Goal: Task Accomplishment & Management: Complete application form

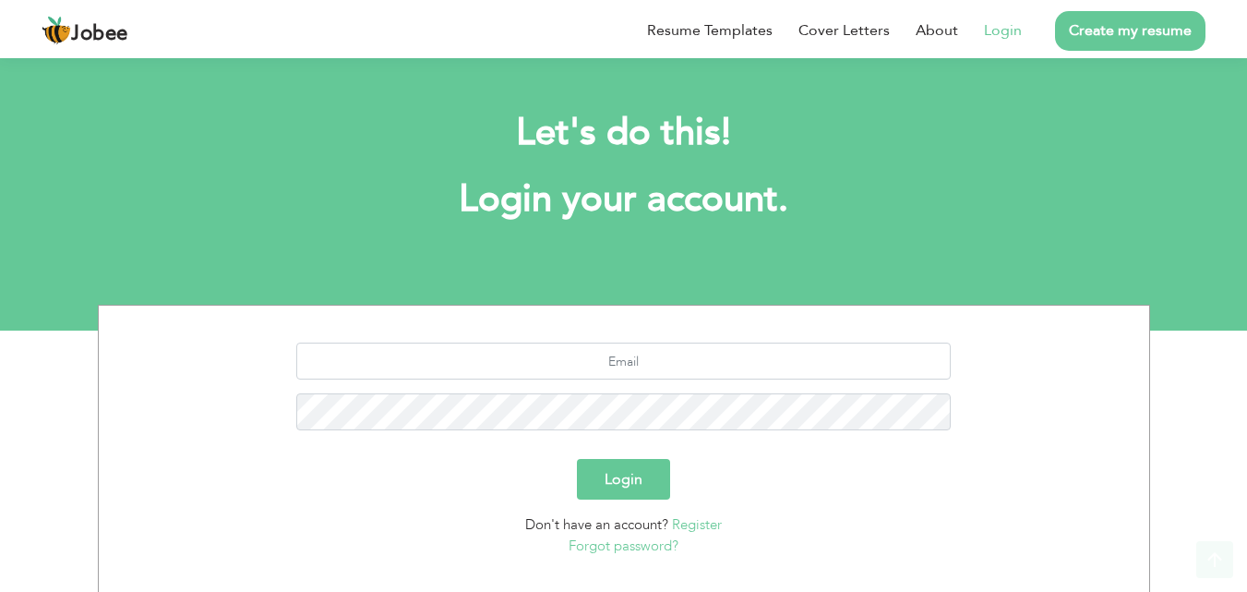
scroll to position [109, 0]
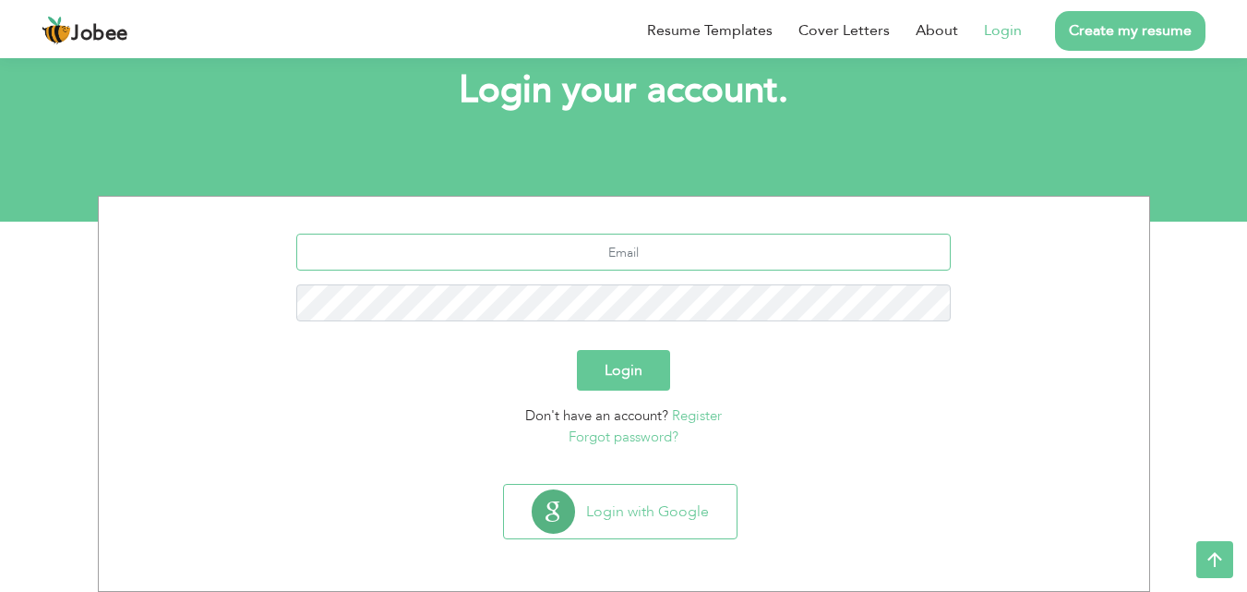
click at [650, 246] on input "text" at bounding box center [623, 252] width 655 height 37
type input "[EMAIL_ADDRESS][DOMAIN_NAME]"
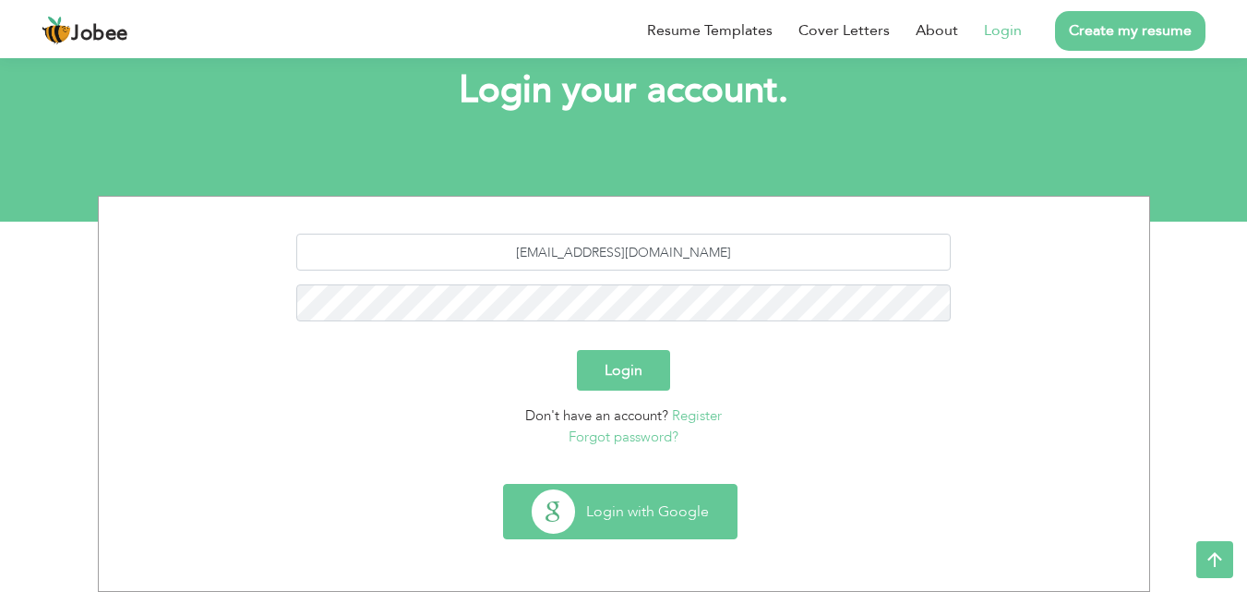
click at [625, 521] on button "Login with Google" at bounding box center [620, 512] width 233 height 54
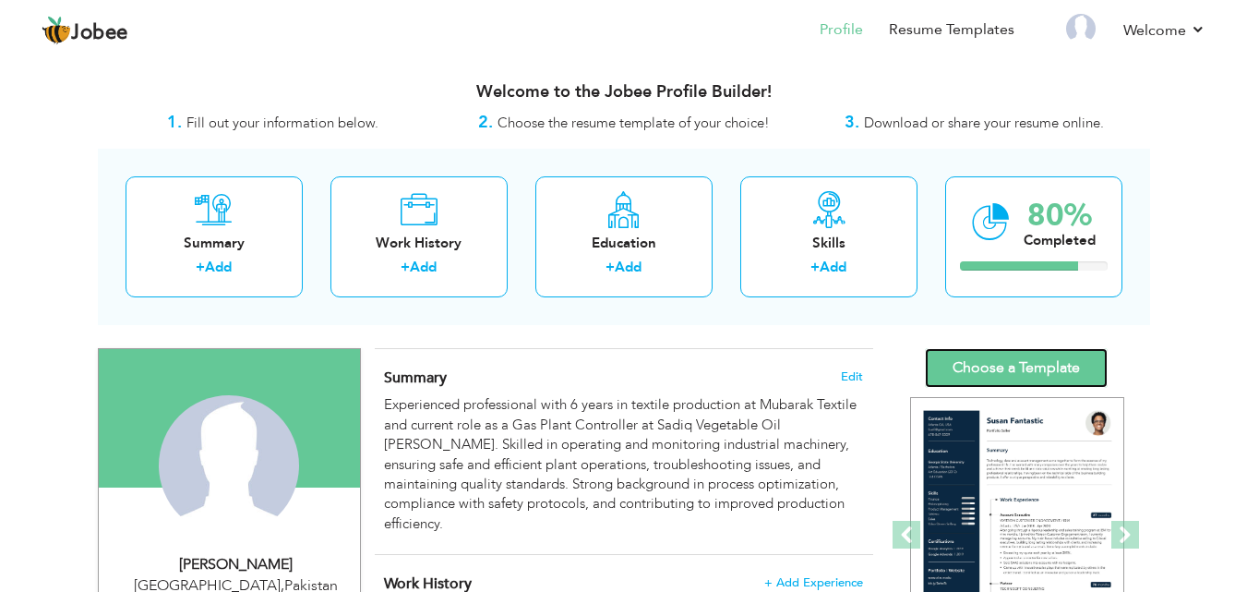
click at [1001, 365] on link "Choose a Template" at bounding box center [1016, 368] width 183 height 40
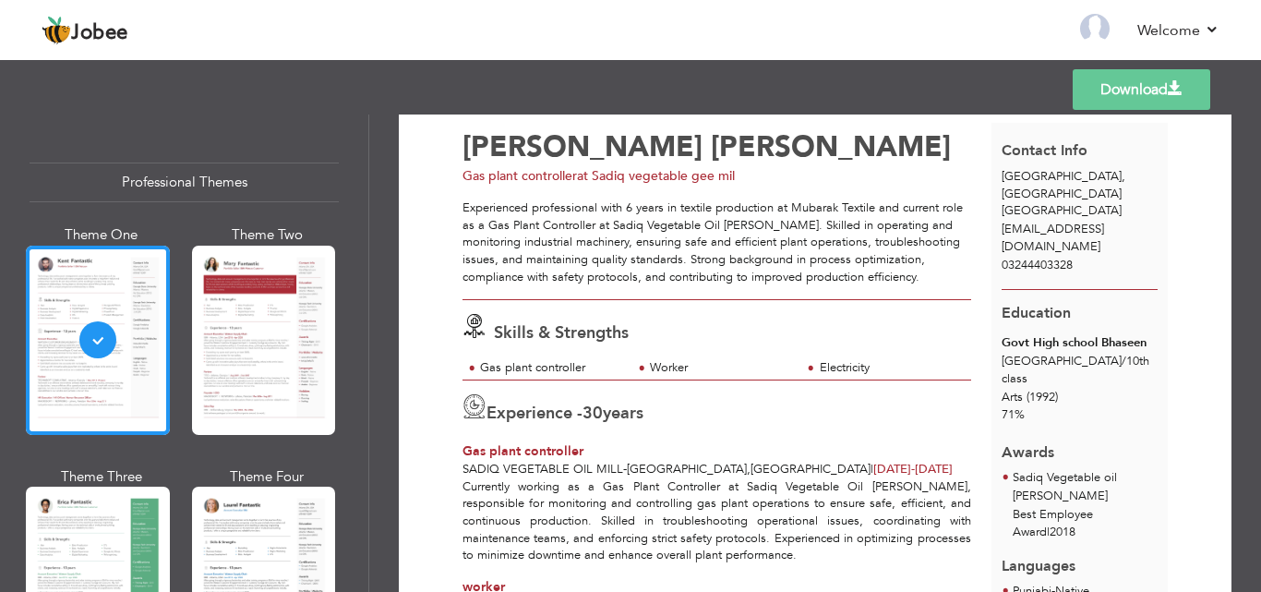
scroll to position [46, 0]
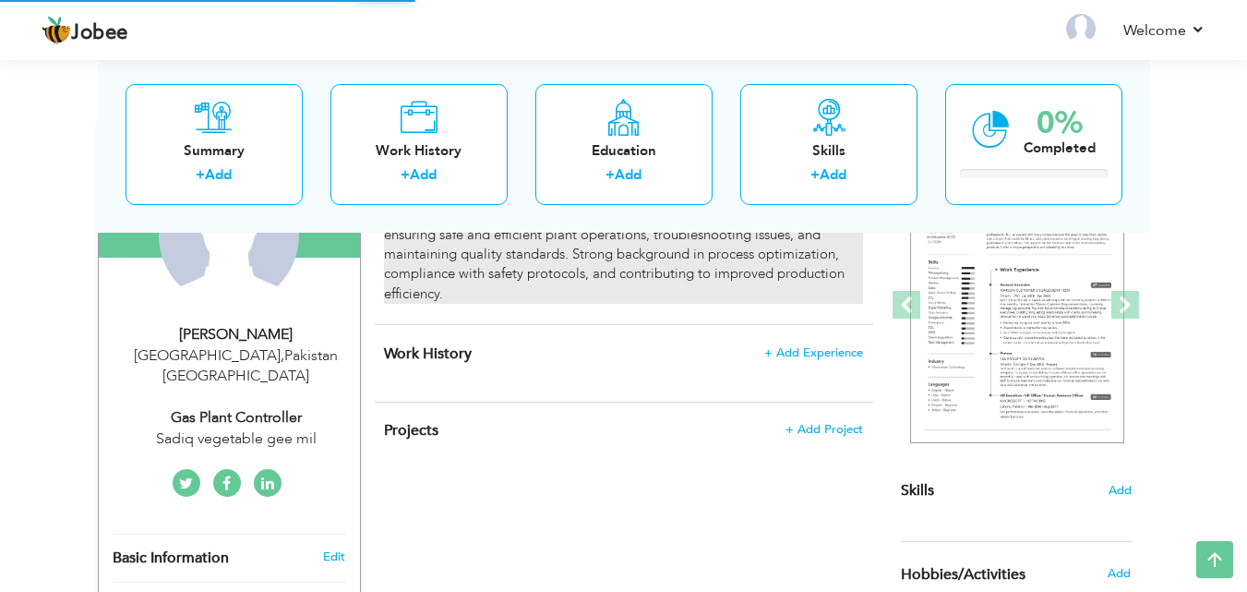
scroll to position [393, 0]
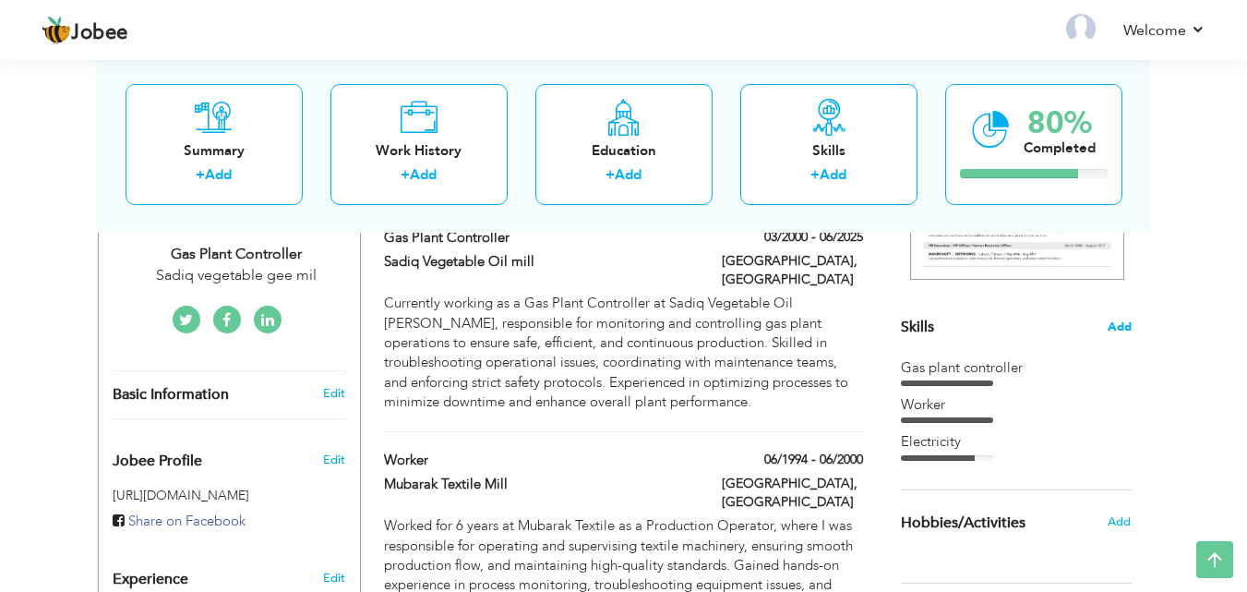
click at [1127, 325] on span "Add" at bounding box center [1120, 327] width 24 height 18
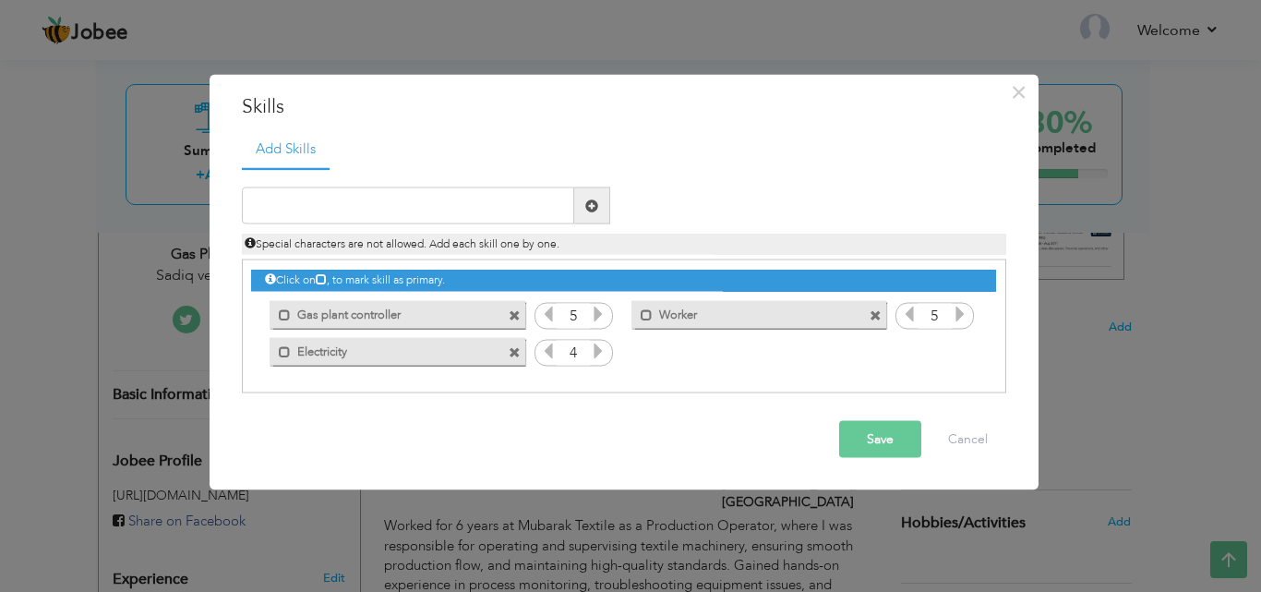
click at [516, 354] on span at bounding box center [515, 352] width 12 height 12
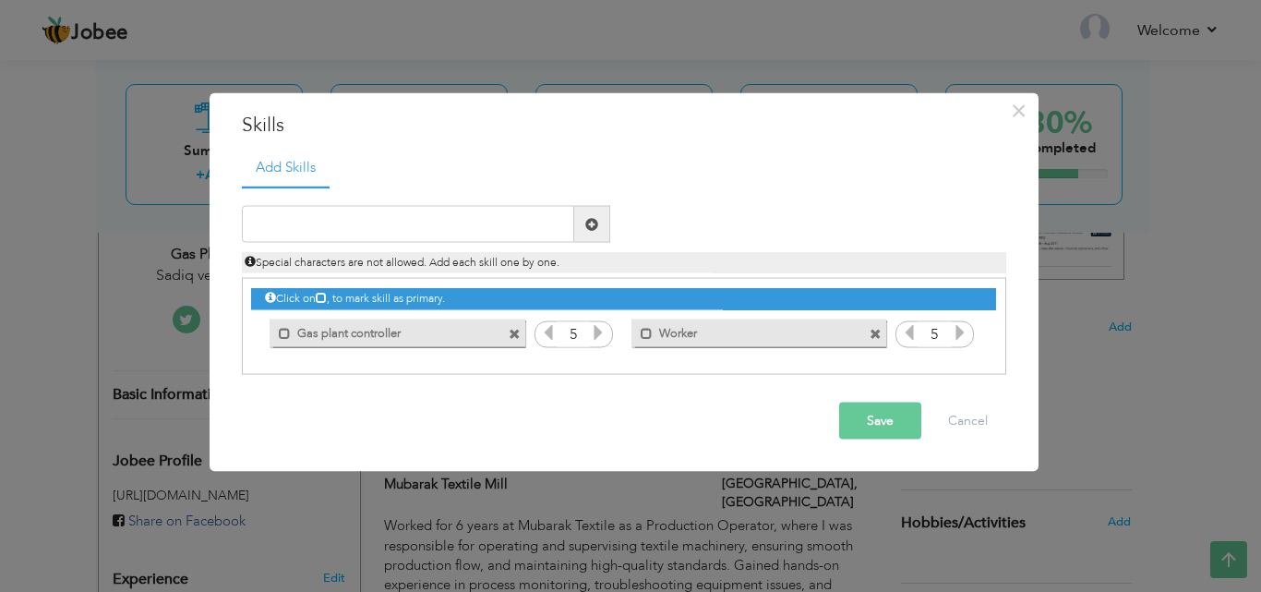
click at [516, 354] on div "Click on , to mark skill as primary." at bounding box center [624, 326] width 764 height 97
click at [387, 228] on input "text" at bounding box center [408, 224] width 332 height 37
type input "Electric Worker"
click at [589, 222] on span at bounding box center [591, 223] width 13 height 13
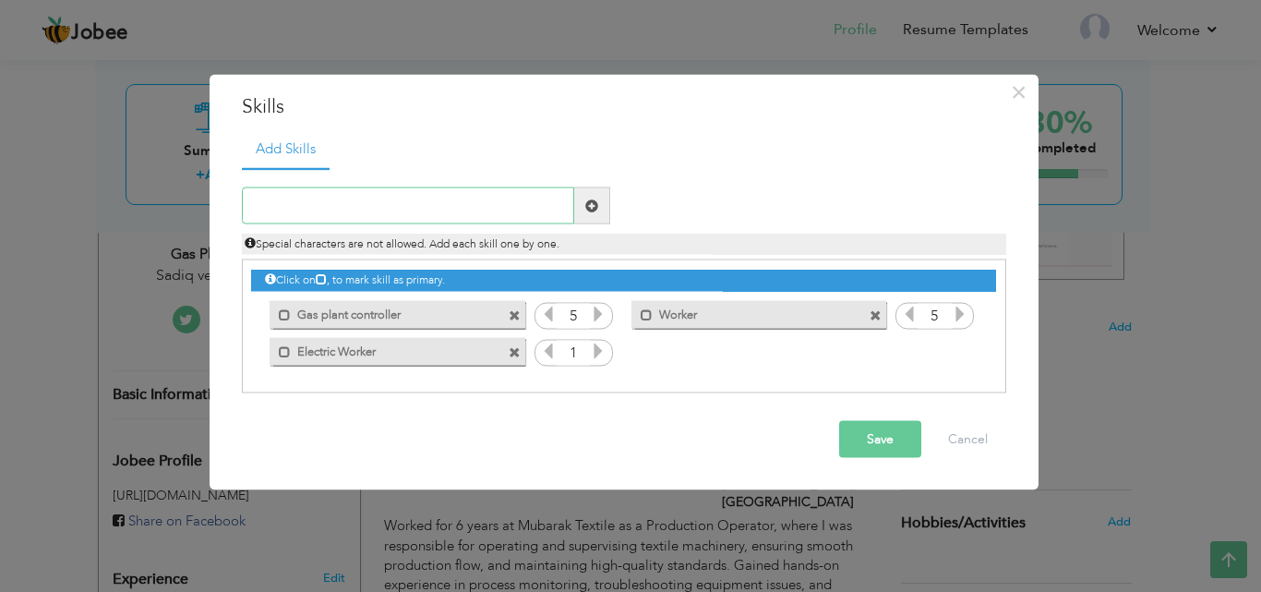
click at [339, 207] on input "text" at bounding box center [408, 205] width 332 height 37
type input "c"
type input "Communication"
click at [600, 197] on span at bounding box center [592, 205] width 36 height 37
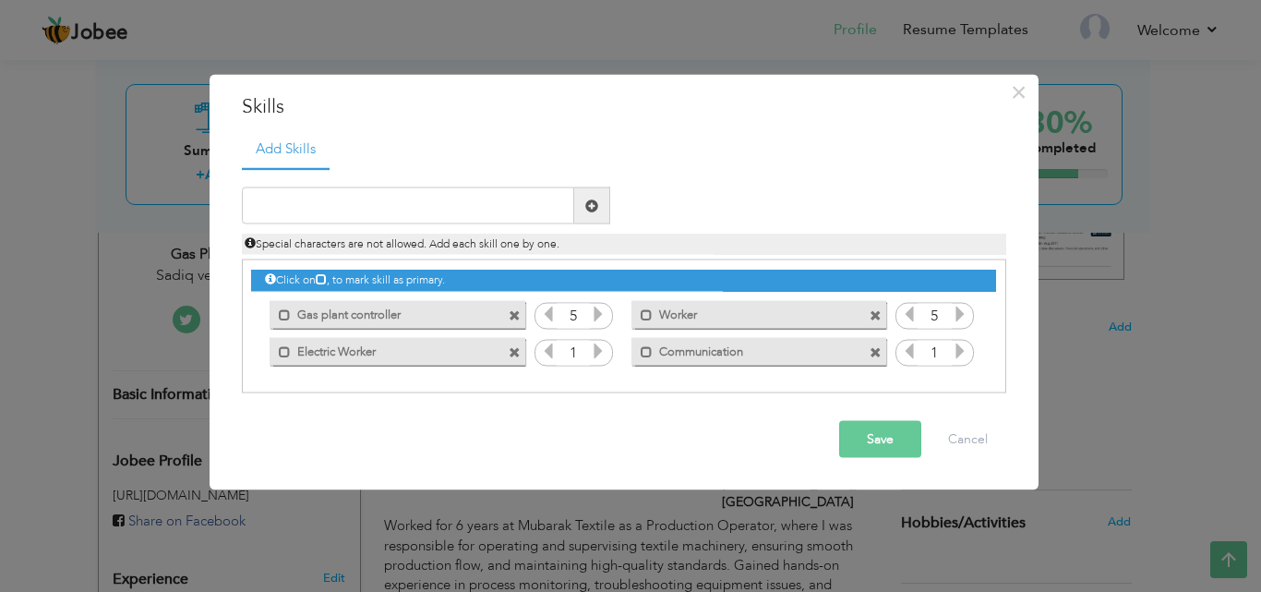
click at [598, 349] on icon at bounding box center [598, 350] width 17 height 17
click at [956, 353] on icon at bounding box center [960, 350] width 17 height 17
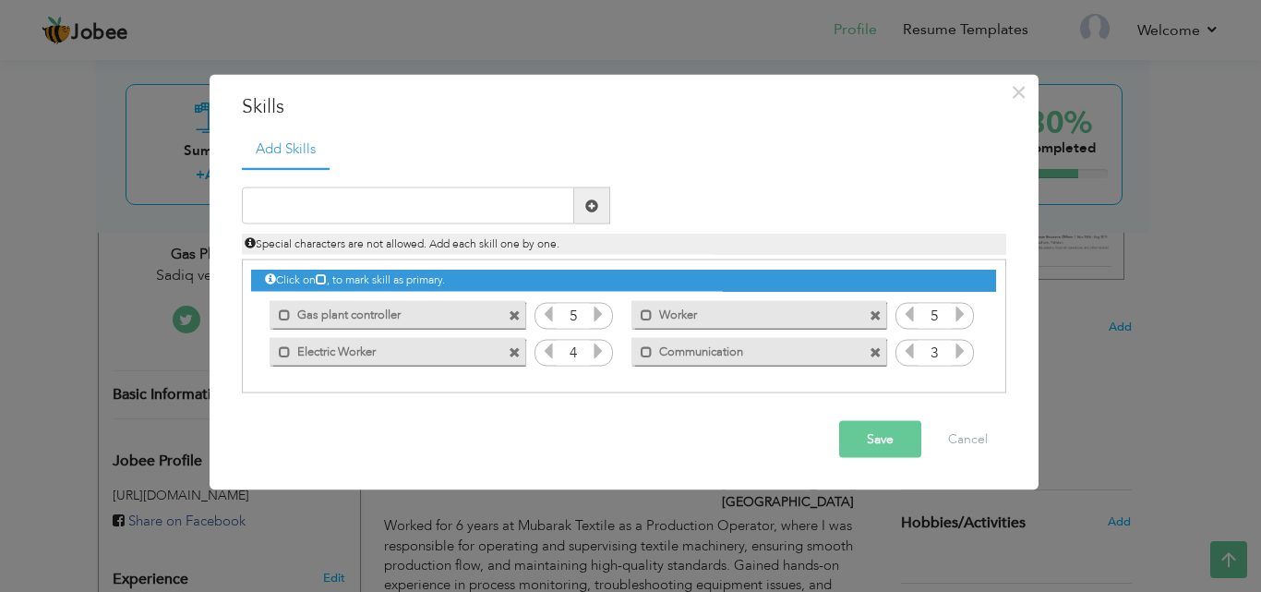
click at [871, 433] on button "Save" at bounding box center [880, 439] width 82 height 37
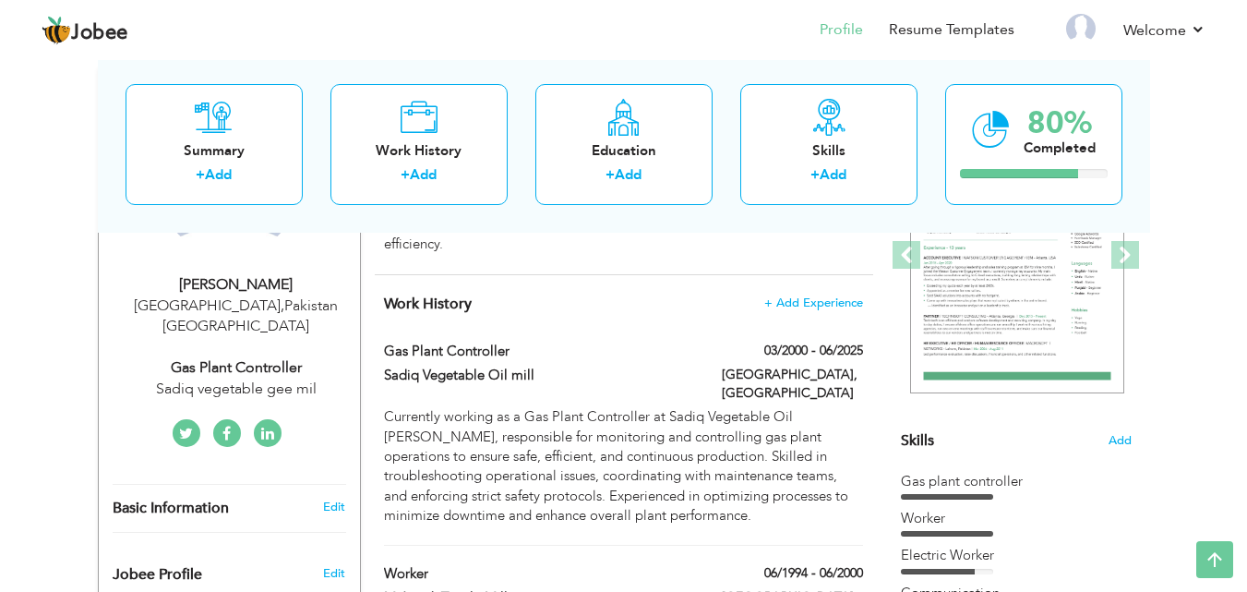
scroll to position [0, 0]
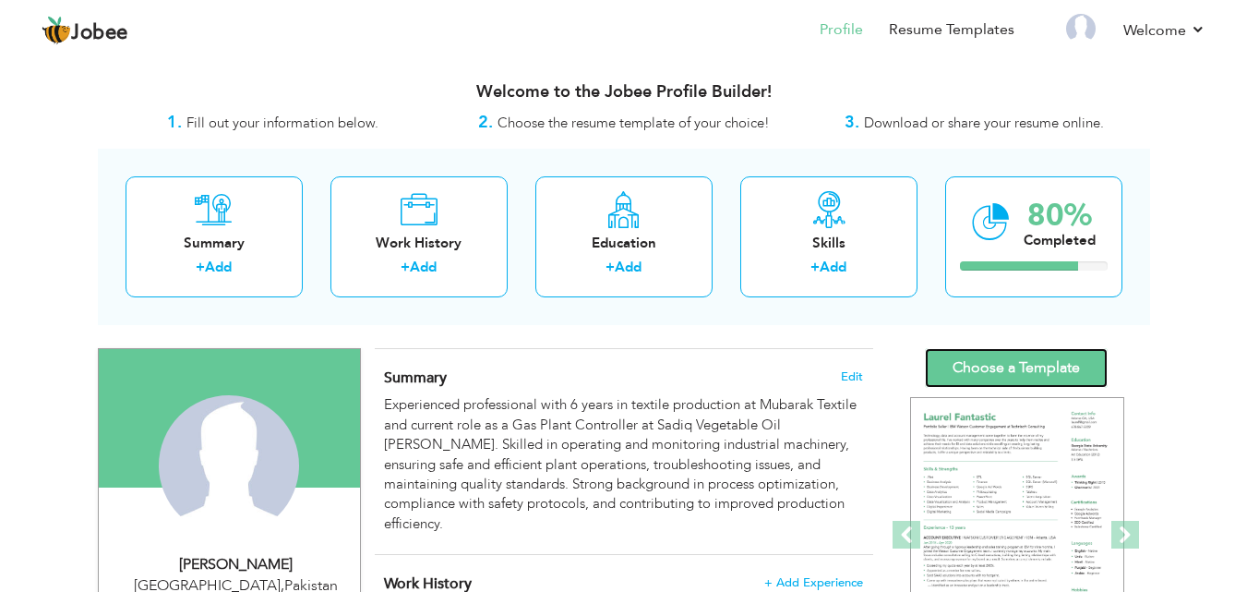
click at [1030, 366] on link "Choose a Template" at bounding box center [1016, 368] width 183 height 40
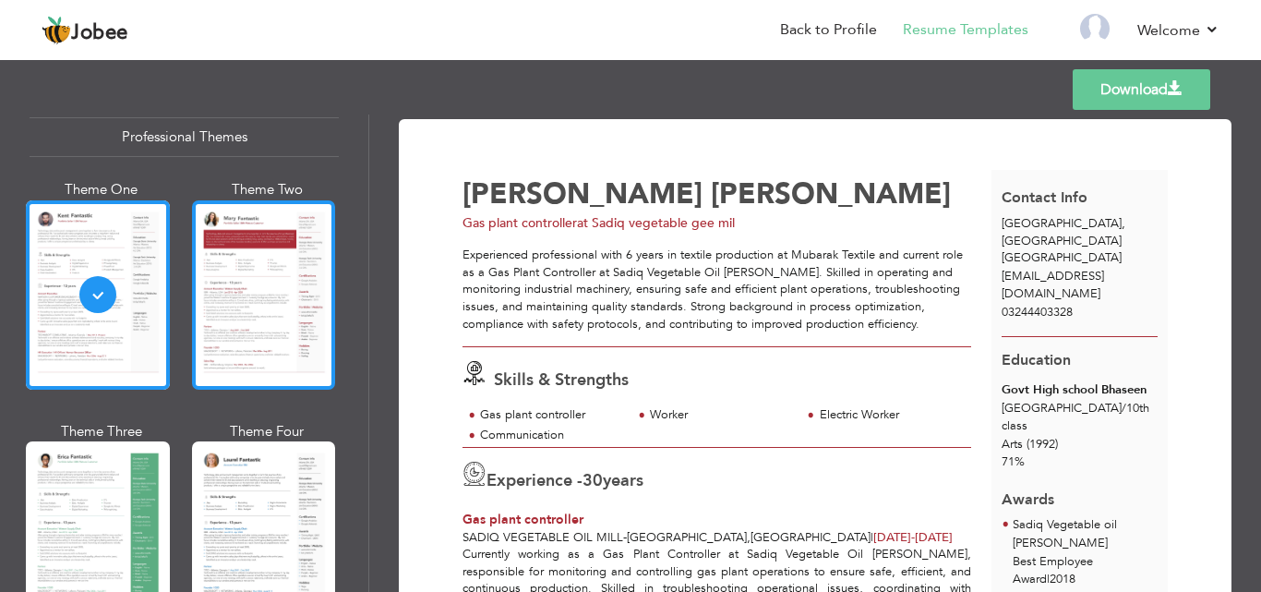
scroll to position [46, 0]
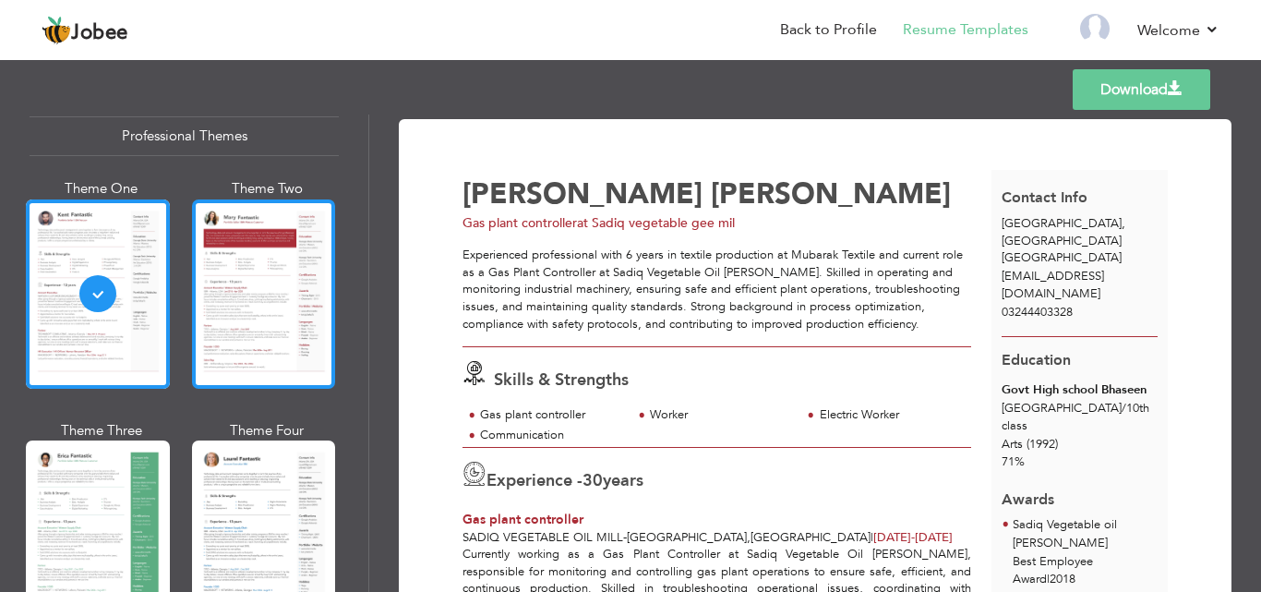
click at [282, 285] on div at bounding box center [264, 293] width 144 height 189
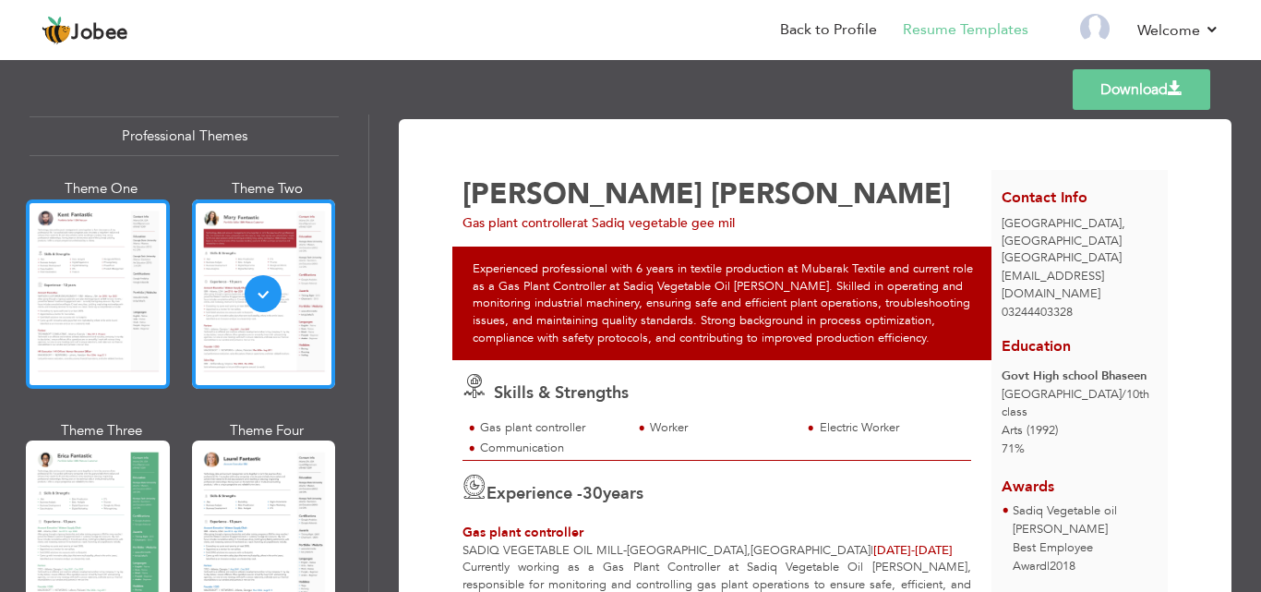
click at [122, 273] on div at bounding box center [98, 293] width 144 height 189
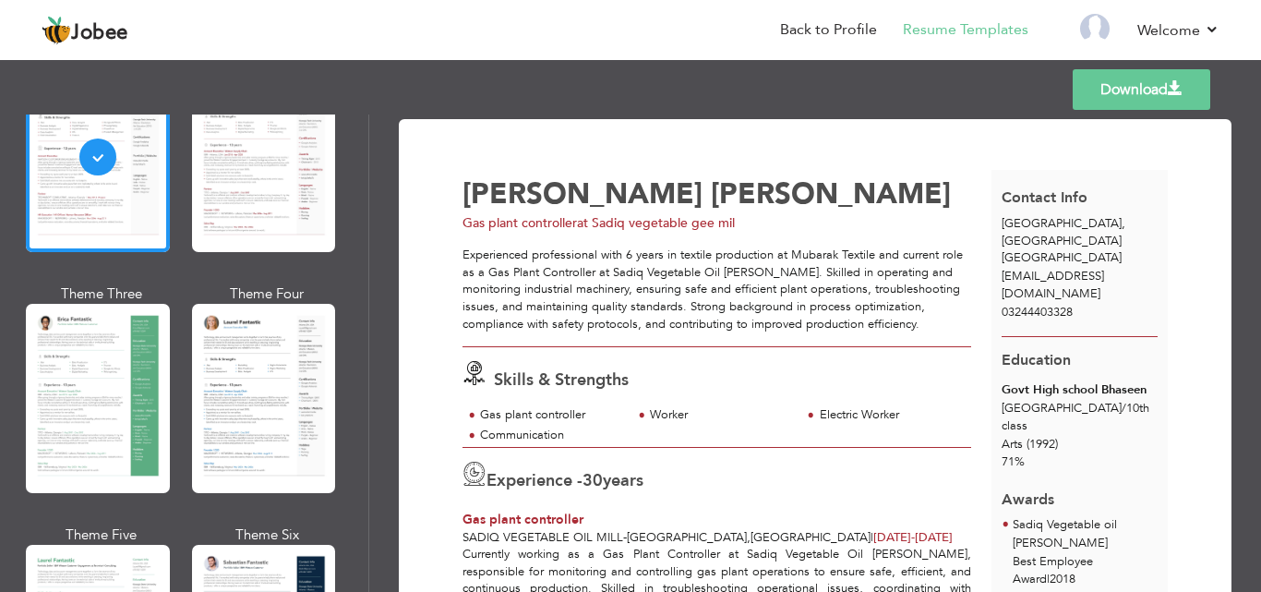
scroll to position [185, 0]
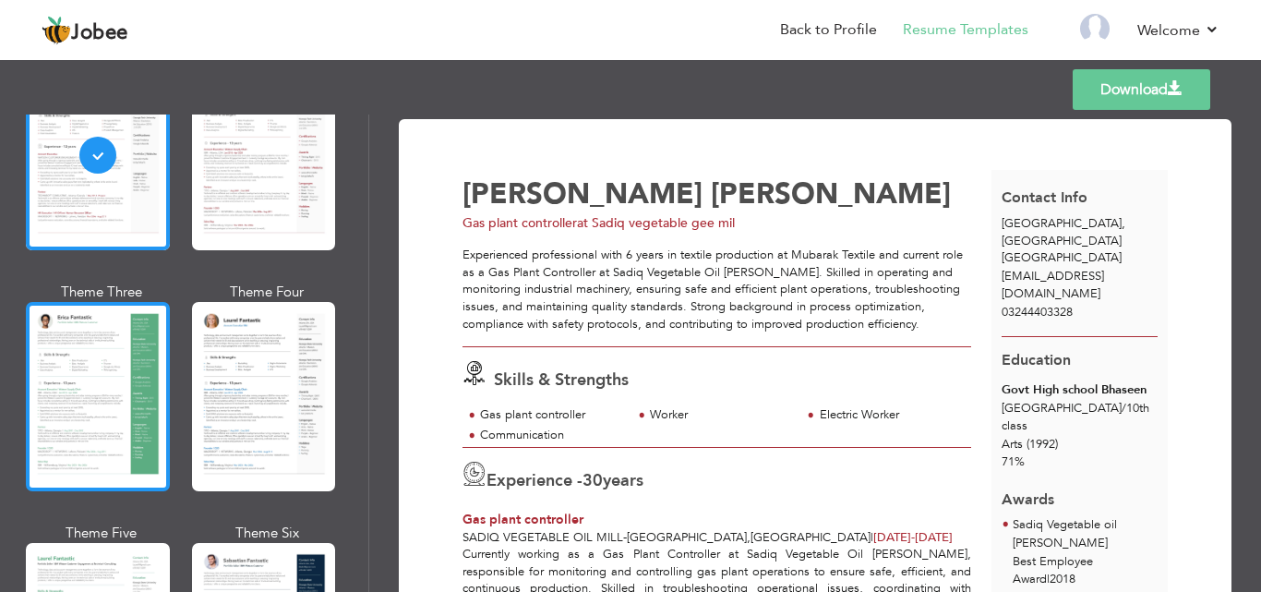
click at [81, 394] on div at bounding box center [98, 396] width 144 height 189
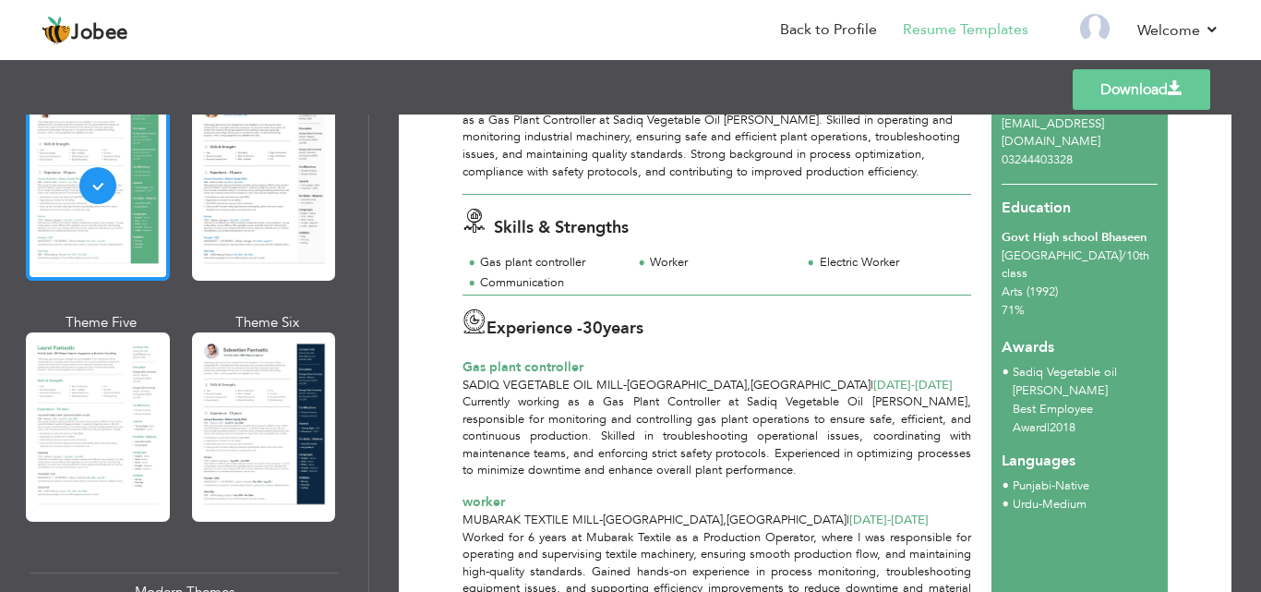
scroll to position [404, 0]
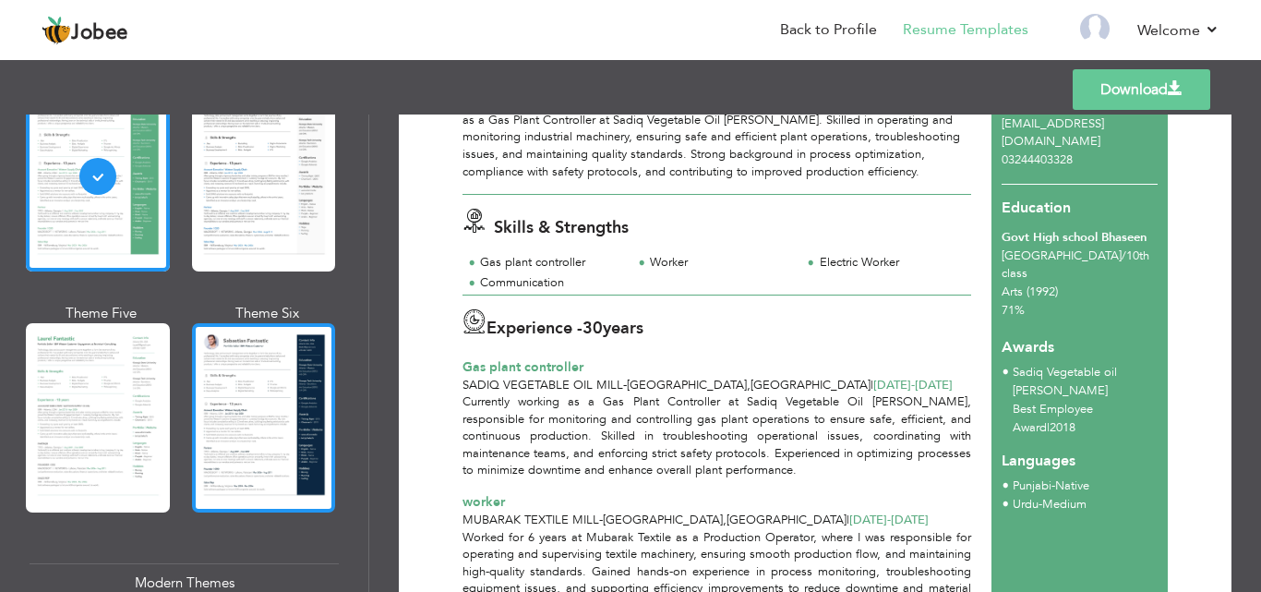
click at [246, 393] on div at bounding box center [264, 417] width 144 height 189
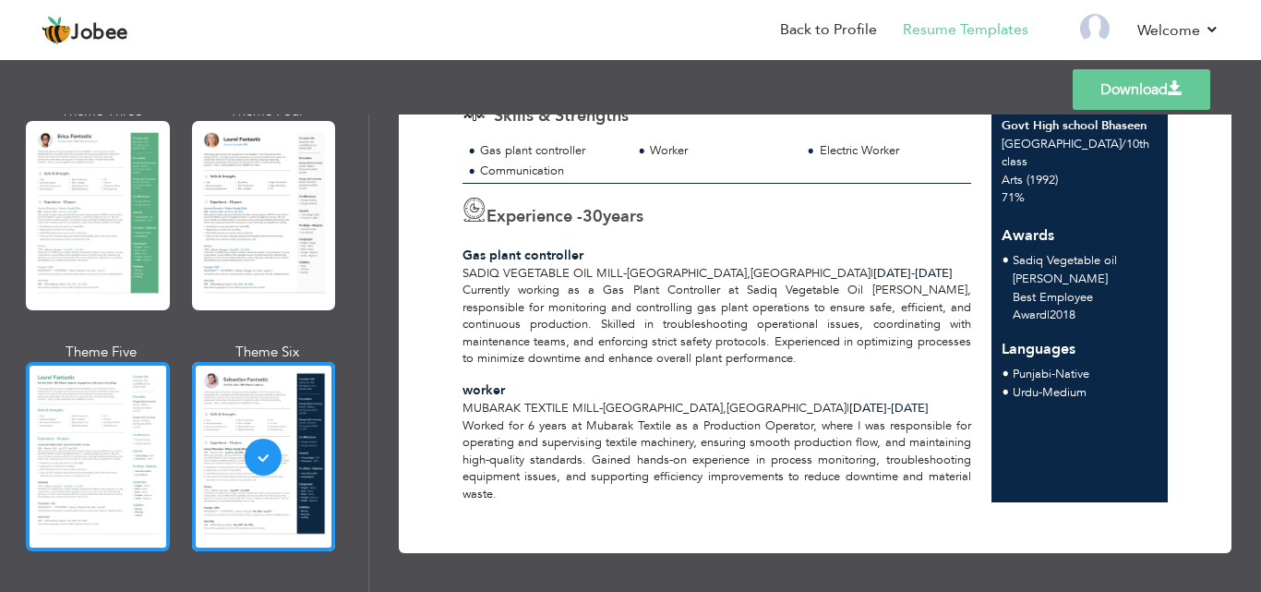
scroll to position [0, 0]
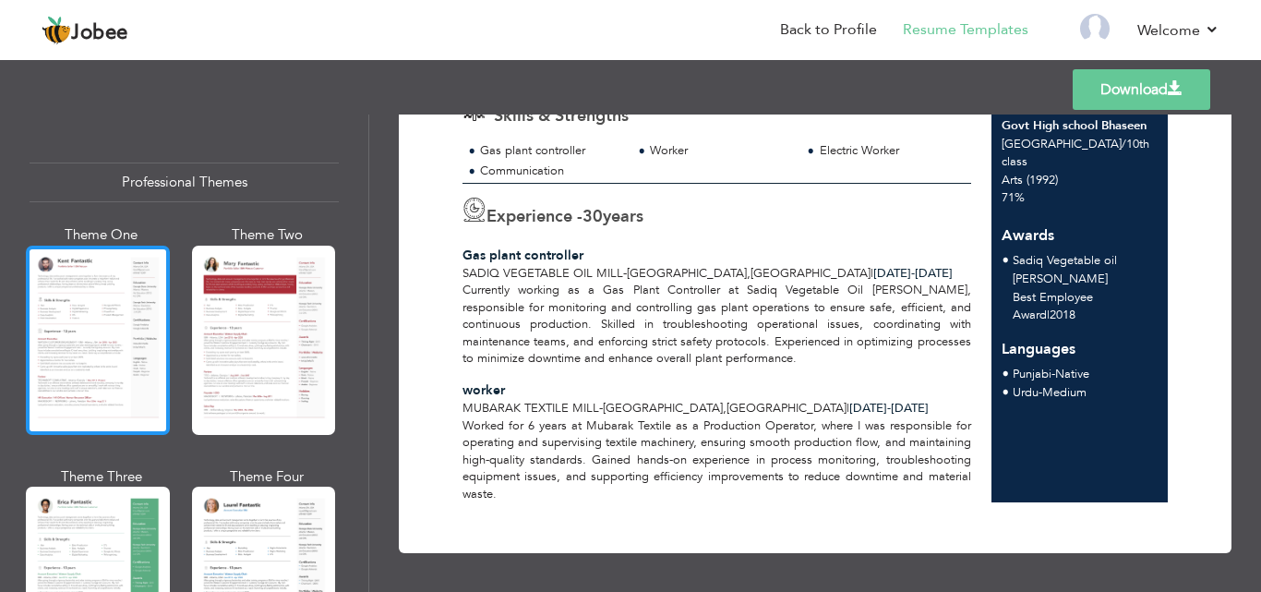
click at [126, 302] on div at bounding box center [98, 340] width 144 height 189
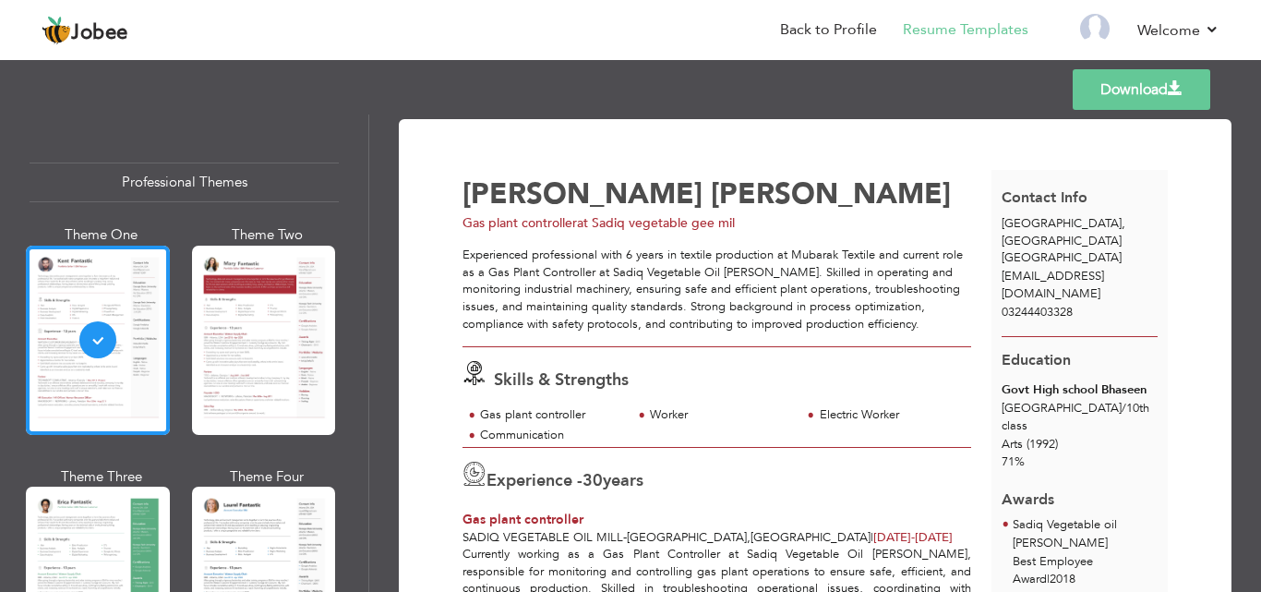
click at [1138, 80] on link "Download" at bounding box center [1142, 89] width 138 height 41
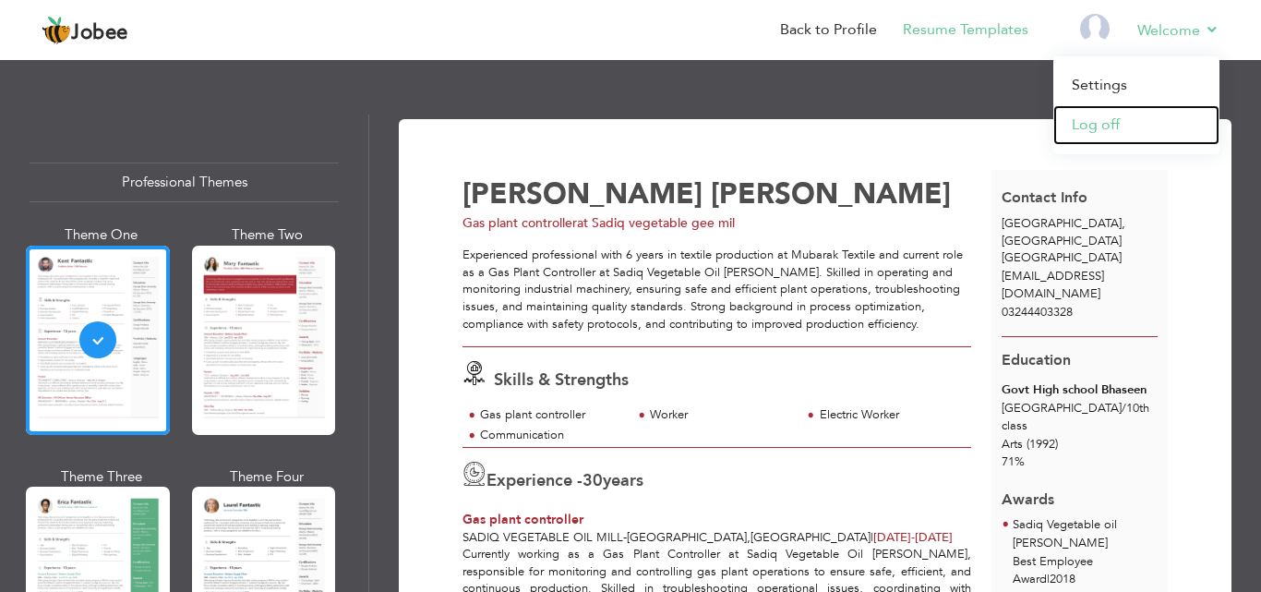
click at [1076, 133] on link "Log off" at bounding box center [1136, 125] width 166 height 40
